Goal: Information Seeking & Learning: Learn about a topic

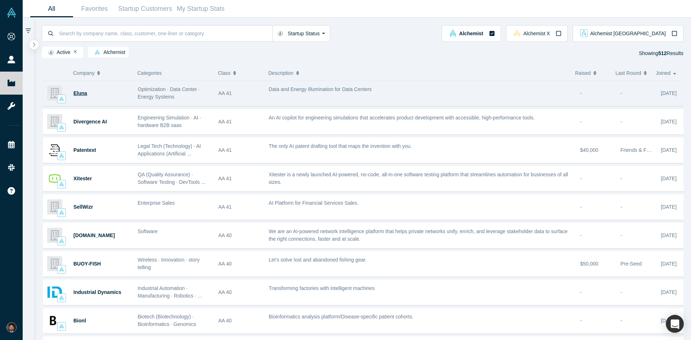
click at [76, 94] on span "Eluna" at bounding box center [80, 93] width 14 height 6
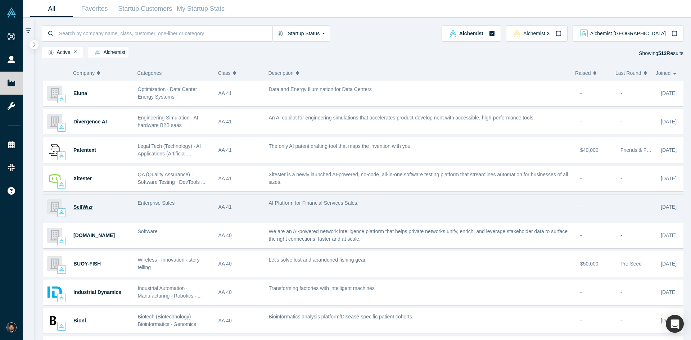
click at [79, 209] on span "SellWizr" at bounding box center [82, 207] width 19 height 6
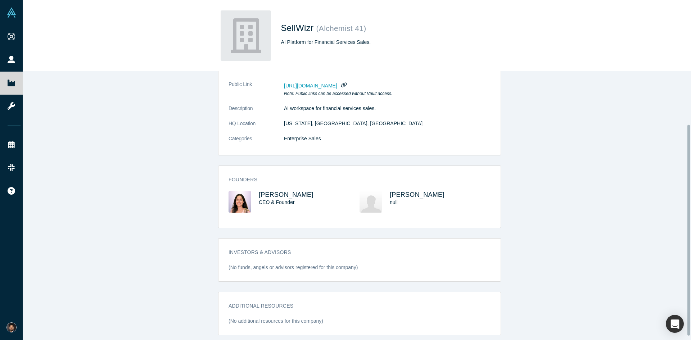
scroll to position [36, 0]
